Goal: Task Accomplishment & Management: Use online tool/utility

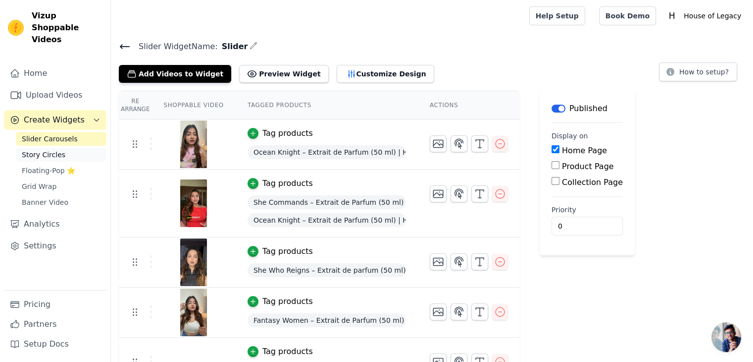
click at [50, 150] on span "Story Circles" at bounding box center [44, 155] width 44 height 10
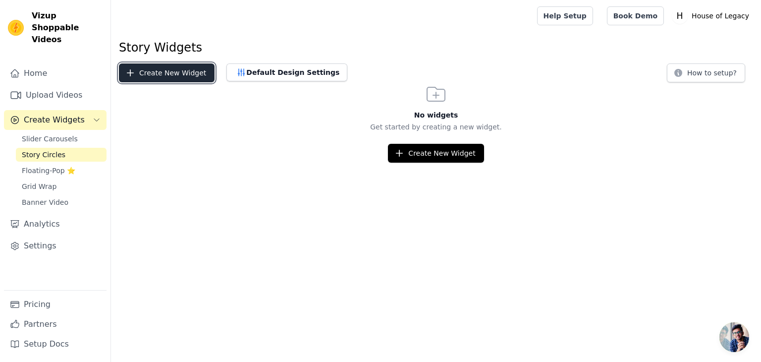
click at [168, 74] on button "Create New Widget" at bounding box center [167, 72] width 96 height 19
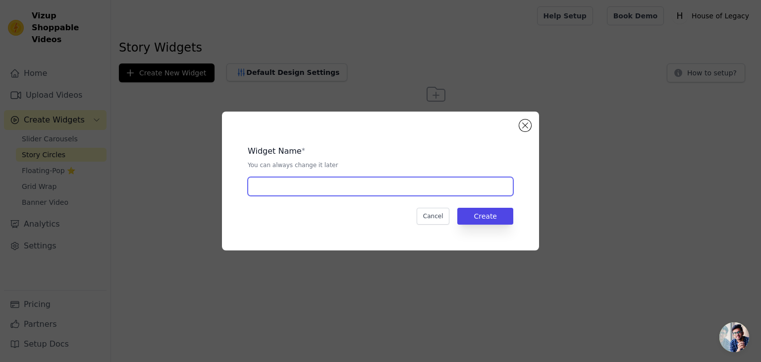
click at [345, 193] on input "text" at bounding box center [381, 186] width 266 height 19
type input "STORY"
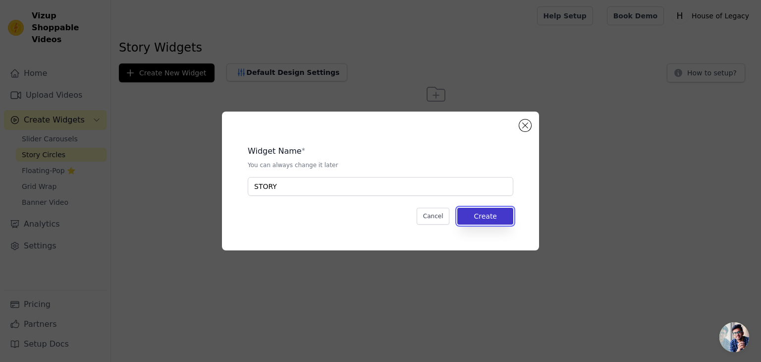
click at [489, 210] on button "Create" at bounding box center [485, 216] width 56 height 17
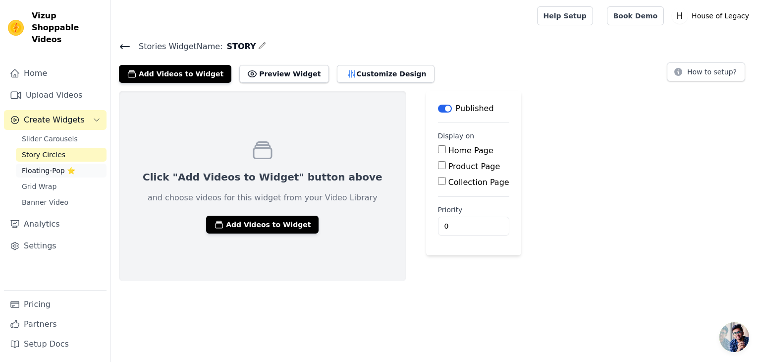
click at [46, 165] on span "Floating-Pop ⭐" at bounding box center [48, 170] width 53 height 10
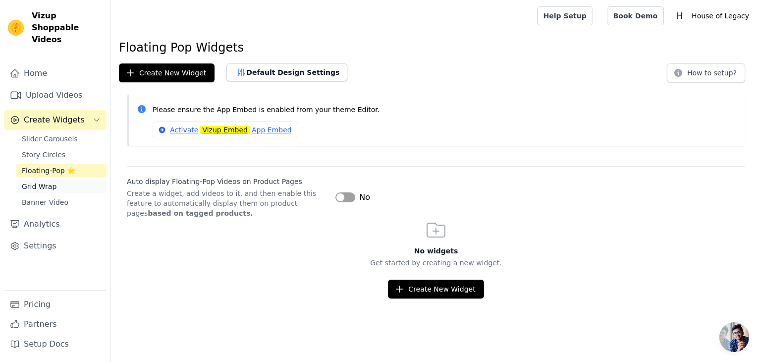
click at [59, 179] on link "Grid Wrap" at bounding box center [61, 186] width 91 height 14
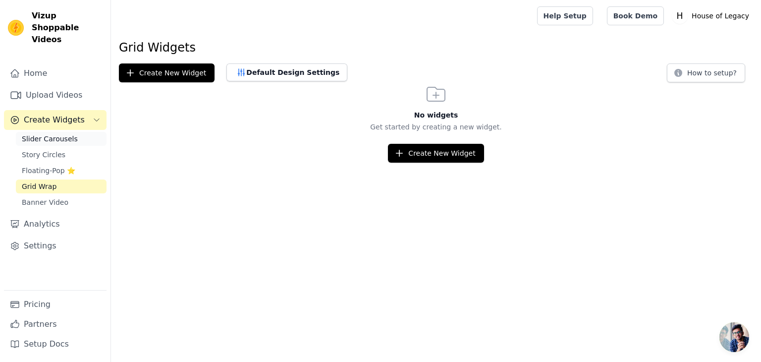
click at [48, 132] on link "Slider Carousels" at bounding box center [61, 139] width 91 height 14
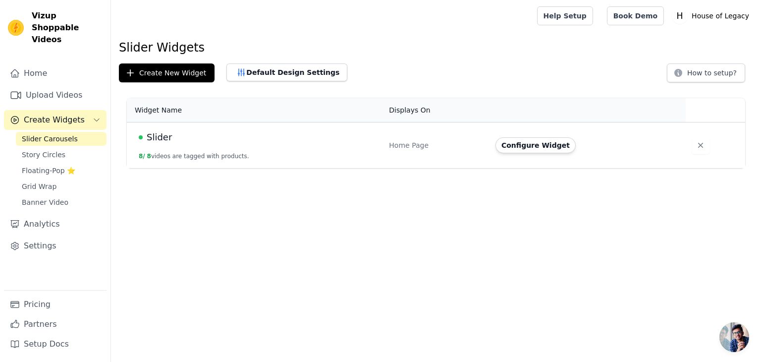
click at [360, 145] on td "Slider 8 / 8 videos are tagged with products." at bounding box center [255, 145] width 256 height 46
click at [525, 146] on button "Configure Widget" at bounding box center [535, 145] width 80 height 16
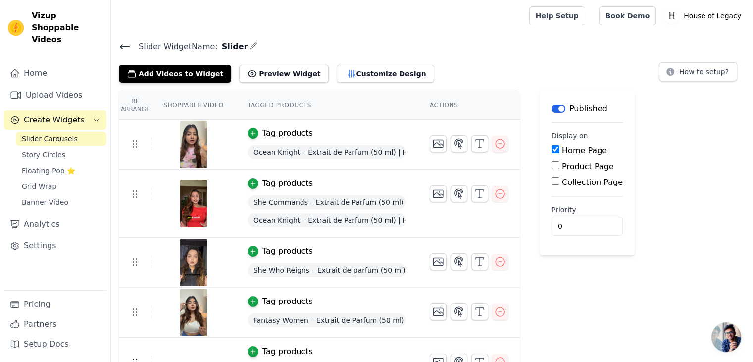
click at [552, 181] on input "Collection Page" at bounding box center [556, 181] width 8 height 8
checkbox input "true"
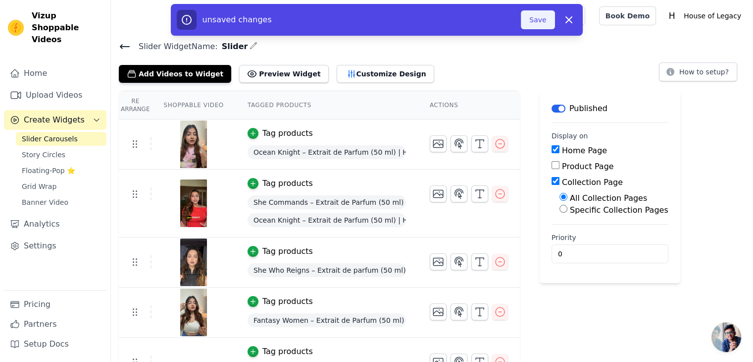
click at [536, 20] on button "Save" at bounding box center [538, 19] width 34 height 19
